Goal: Information Seeking & Learning: Learn about a topic

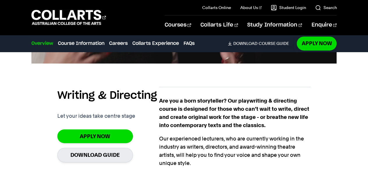
scroll to position [387, 0]
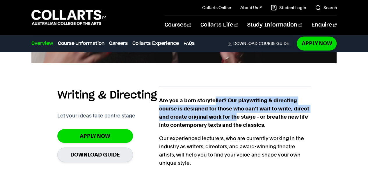
drag, startPoint x: 235, startPoint y: 103, endPoint x: 210, endPoint y: 82, distance: 32.7
drag, startPoint x: 210, startPoint y: 82, endPoint x: 172, endPoint y: 97, distance: 40.8
click at [172, 97] on strong "Are you a born storyteller? Our playwriting & directing course is designed for …" at bounding box center [234, 112] width 150 height 31
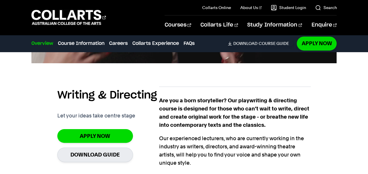
click at [138, 108] on div "Writing & Directing Let your ideas take centre stage Apply Now Download Guide" at bounding box center [108, 125] width 102 height 78
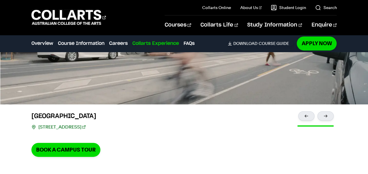
scroll to position [1169, 0]
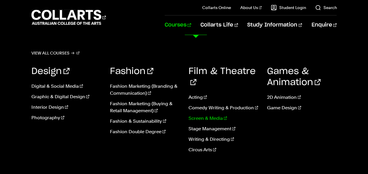
click at [205, 115] on link "Screen & Media" at bounding box center [224, 118] width 70 height 7
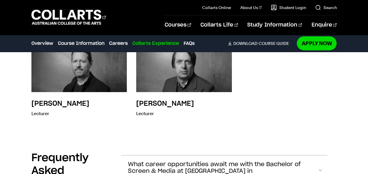
scroll to position [1788, 0]
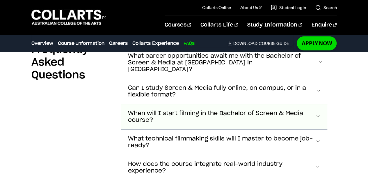
click at [168, 110] on span "When will I start filming in the Bachelor of Screen & Media course?" at bounding box center [221, 116] width 187 height 13
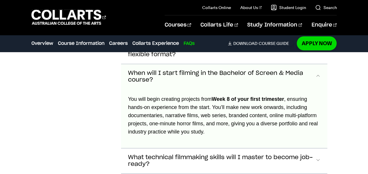
scroll to position [1940, 0]
